Goal: Transaction & Acquisition: Purchase product/service

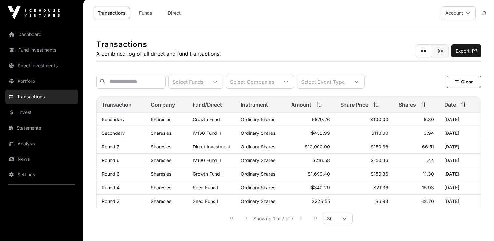
click at [27, 113] on link "Invest" at bounding box center [41, 112] width 73 height 14
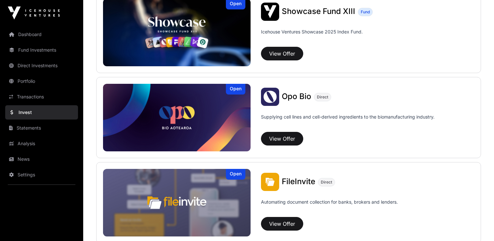
scroll to position [261, 0]
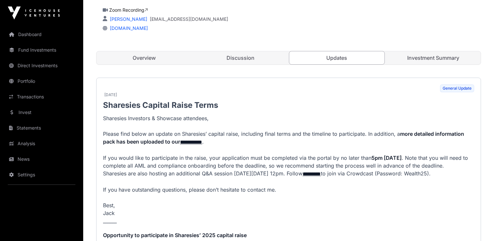
scroll to position [196, 0]
click at [154, 58] on link "Overview" at bounding box center [144, 58] width 95 height 13
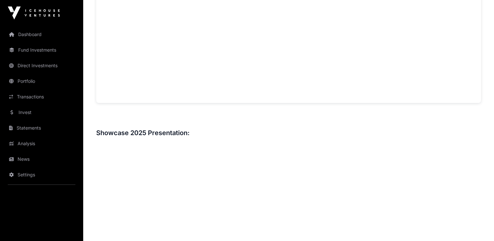
scroll to position [597, 0]
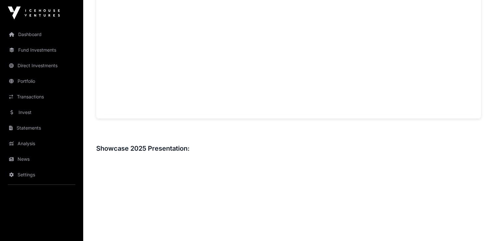
click at [24, 81] on link "Portfolio" at bounding box center [41, 81] width 73 height 14
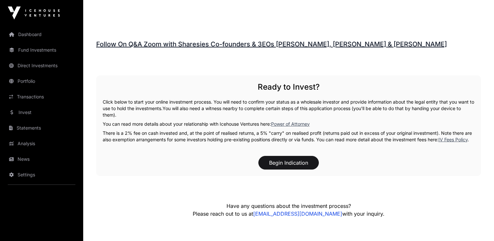
scroll to position [956, 0]
click at [279, 157] on button "Begin Indication" at bounding box center [288, 163] width 60 height 14
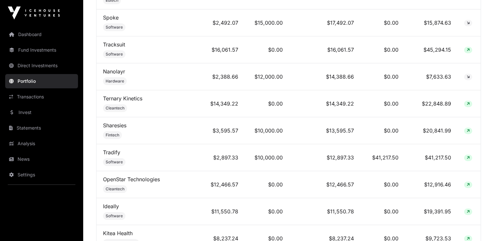
scroll to position [554, 0]
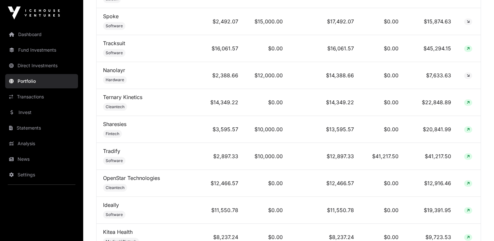
click at [113, 122] on link "Sharesies" at bounding box center [114, 124] width 23 height 6
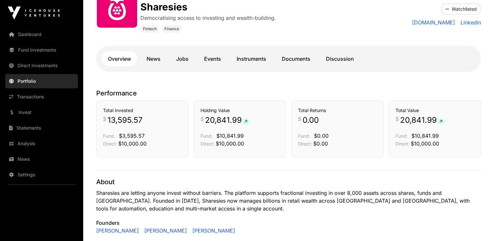
scroll to position [111, 0]
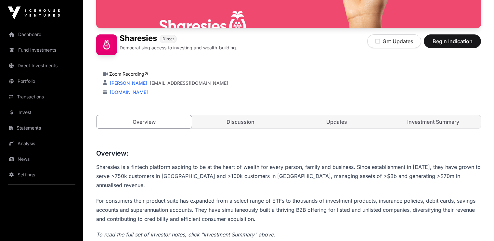
scroll to position [133, 0]
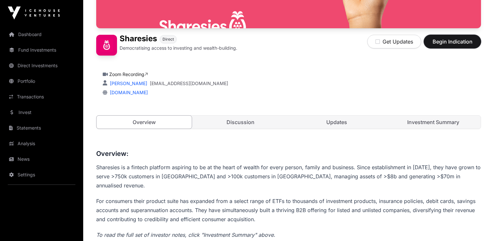
click at [451, 40] on span "Begin Indication" at bounding box center [452, 42] width 41 height 8
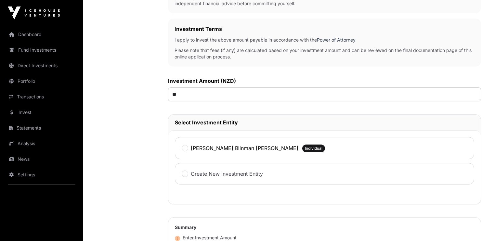
scroll to position [191, 0]
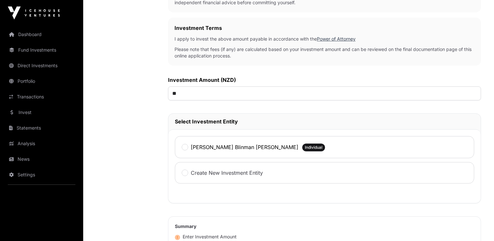
click at [211, 147] on label "[PERSON_NAME] Blinman [PERSON_NAME]" at bounding box center [245, 147] width 108 height 8
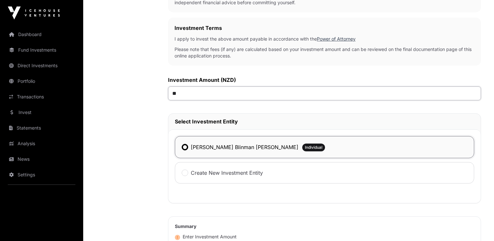
click at [176, 92] on input "**" at bounding box center [324, 93] width 313 height 14
type input "******"
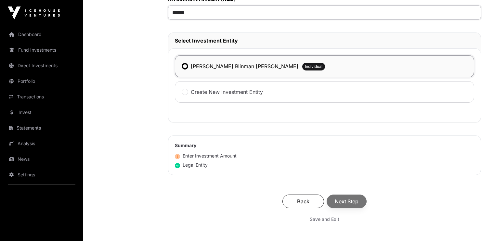
scroll to position [298, 0]
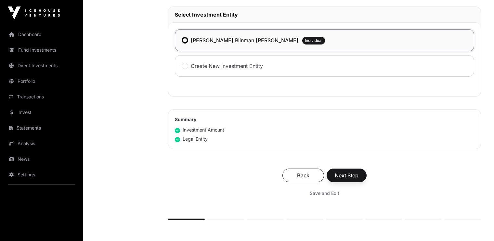
click at [338, 174] on div "Back Next Step" at bounding box center [324, 176] width 300 height 14
click at [344, 175] on span "Next Step" at bounding box center [347, 176] width 24 height 8
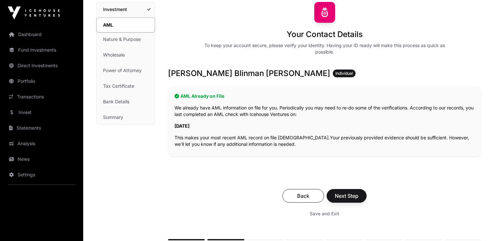
scroll to position [53, 0]
click at [342, 193] on span "Next Step" at bounding box center [347, 196] width 24 height 8
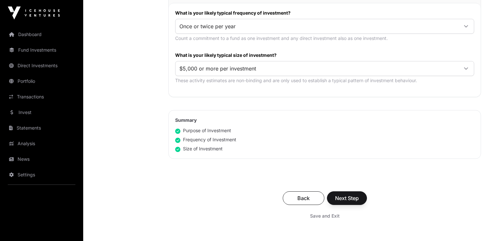
scroll to position [351, 0]
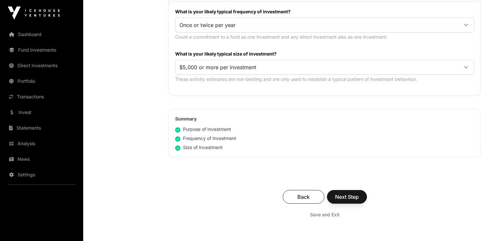
click at [26, 82] on link "Portfolio" at bounding box center [41, 81] width 73 height 14
click at [344, 193] on span "Next Step" at bounding box center [347, 197] width 24 height 8
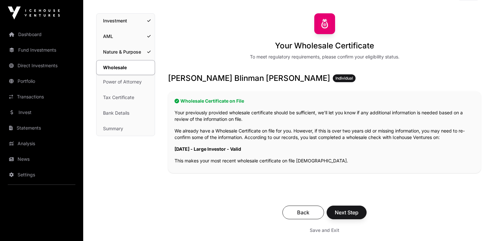
scroll to position [42, 0]
click at [117, 22] on link "Investment" at bounding box center [126, 21] width 58 height 14
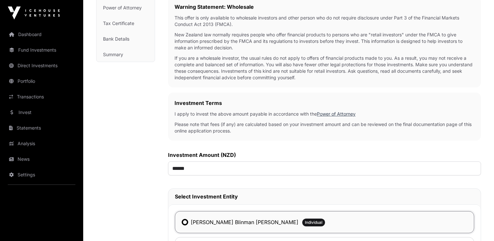
scroll to position [144, 0]
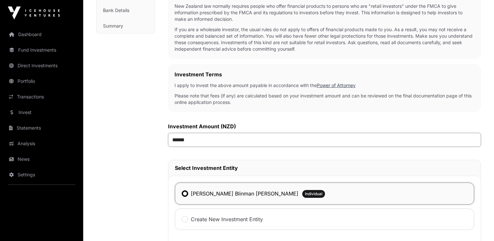
click at [178, 138] on input "******" at bounding box center [324, 140] width 313 height 14
type input "*******"
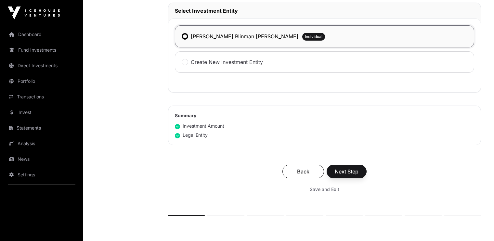
scroll to position [306, 0]
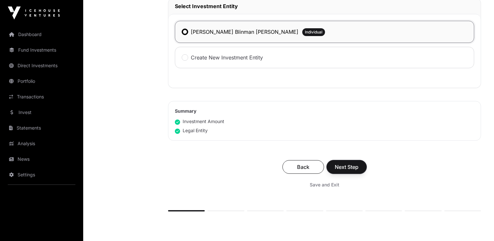
click at [340, 164] on span "Next Step" at bounding box center [347, 167] width 24 height 8
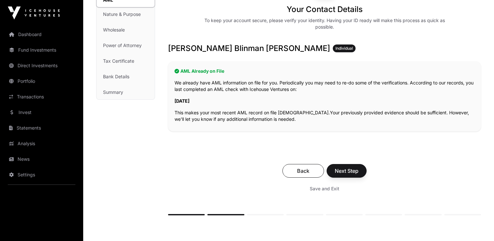
scroll to position [81, 0]
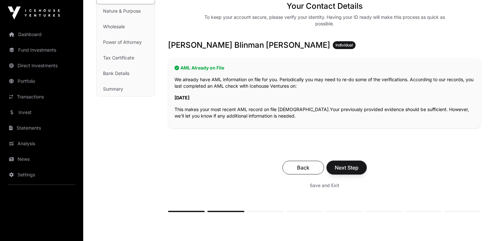
click at [340, 164] on span "Next Step" at bounding box center [347, 168] width 24 height 8
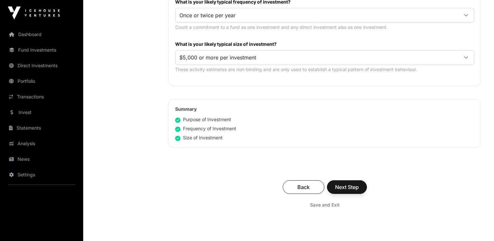
scroll to position [361, 0]
click at [341, 183] on span "Next Step" at bounding box center [347, 187] width 24 height 8
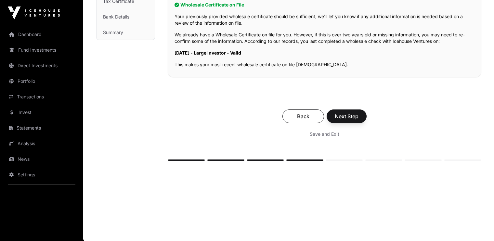
scroll to position [137, 0]
click at [349, 115] on span "Next Step" at bounding box center [347, 117] width 24 height 8
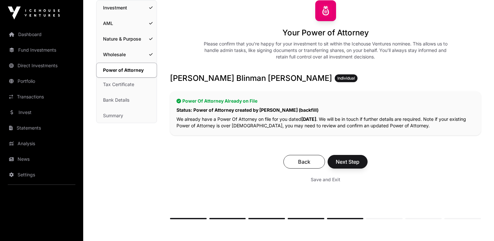
scroll to position [60, 0]
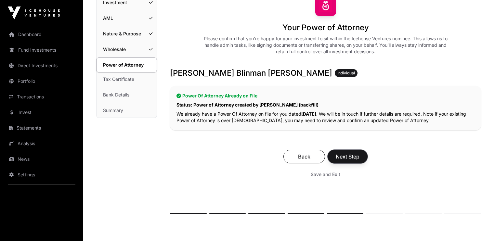
click at [343, 155] on span "Next Step" at bounding box center [348, 157] width 24 height 8
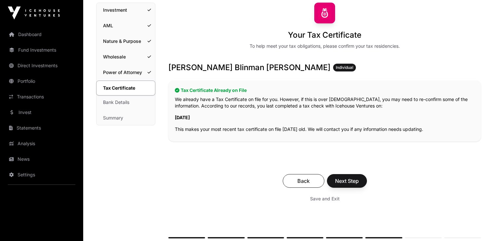
scroll to position [52, 0]
click at [343, 183] on span "Next Step" at bounding box center [347, 181] width 24 height 8
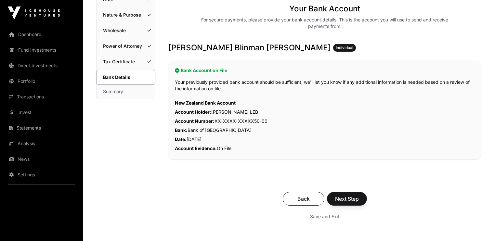
scroll to position [79, 0]
click at [344, 198] on span "Next Step" at bounding box center [347, 199] width 24 height 8
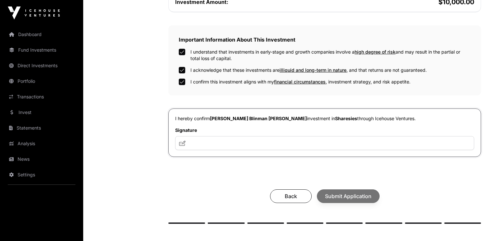
scroll to position [190, 0]
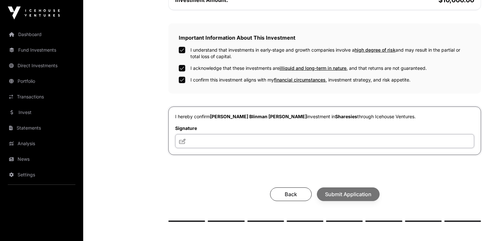
click at [204, 138] on input "text" at bounding box center [324, 141] width 299 height 14
type input "*******"
click at [337, 194] on span "Submit Application" at bounding box center [348, 194] width 46 height 8
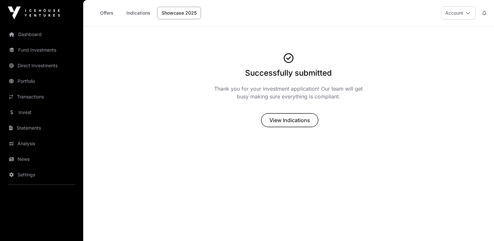
click at [284, 120] on span "View Indications" at bounding box center [289, 120] width 41 height 8
